Goal: Navigation & Orientation: Find specific page/section

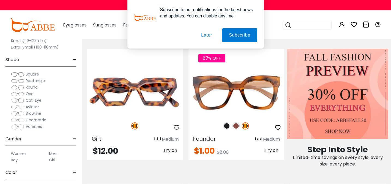
click at [205, 34] on button "Later" at bounding box center [206, 35] width 25 height 14
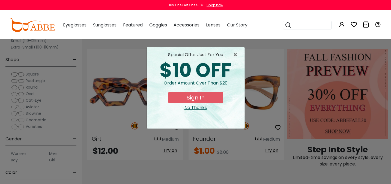
click at [32, 101] on div "× special offer just for you $10 OFF Order amount over than $20 Sign In No Than…" at bounding box center [195, 92] width 391 height 184
click at [234, 55] on span "×" at bounding box center [236, 55] width 7 height 7
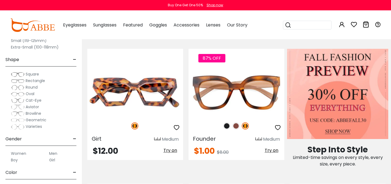
click at [38, 100] on span "Cat-Eye" at bounding box center [34, 100] width 16 height 5
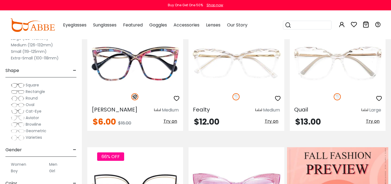
scroll to position [35, 0]
click at [32, 117] on span "Aviator" at bounding box center [32, 117] width 13 height 5
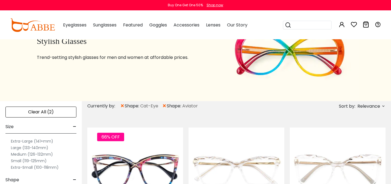
scroll to position [124, 0]
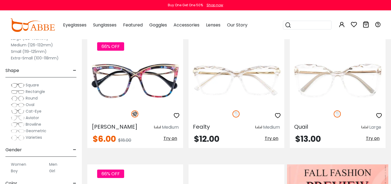
click at [35, 117] on span "Aviator" at bounding box center [32, 117] width 13 height 5
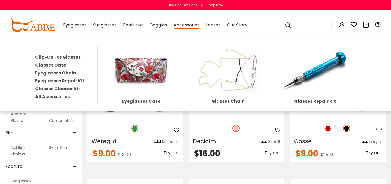
scroll to position [629, 0]
